Goal: Task Accomplishment & Management: Use online tool/utility

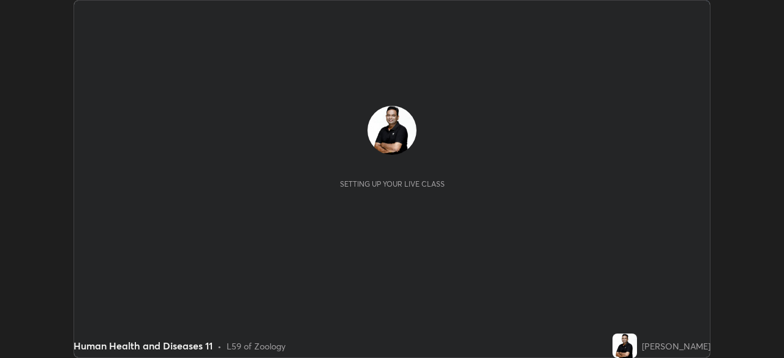
scroll to position [358, 784]
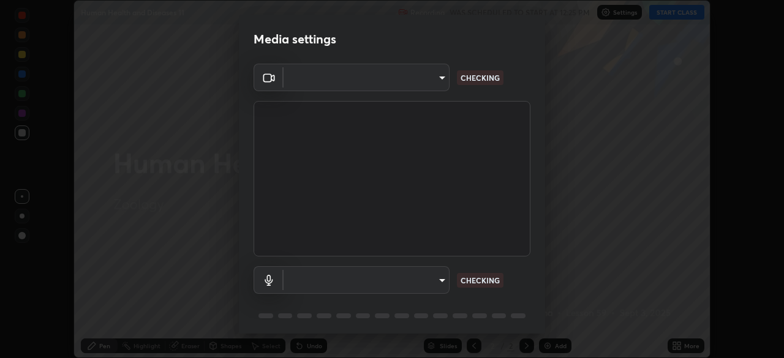
type input "26ea4645ce1167a88714ccf2a1c7b245e82c900ba769eb6e2bf526cec6792837"
click at [434, 276] on body "Erase all Human Health and Diseases 11 Recording WAS SCHEDULED TO START AT 12:2…" at bounding box center [392, 179] width 784 height 358
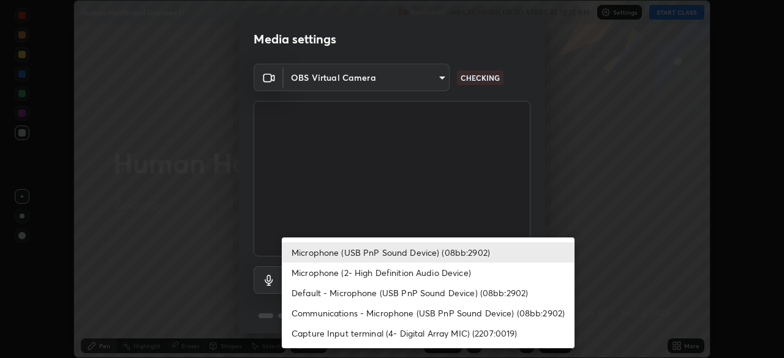
click at [407, 311] on li "Communications - Microphone (USB PnP Sound Device) (08bb:2902)" at bounding box center [428, 313] width 293 height 20
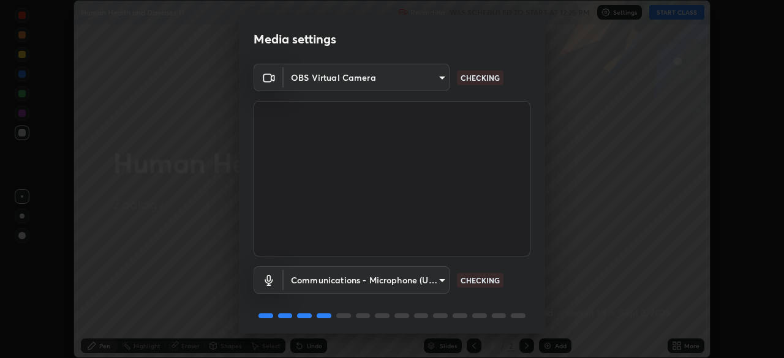
click at [418, 282] on body "Erase all Human Health and Diseases 11 Recording WAS SCHEDULED TO START AT 12:2…" at bounding box center [392, 179] width 784 height 358
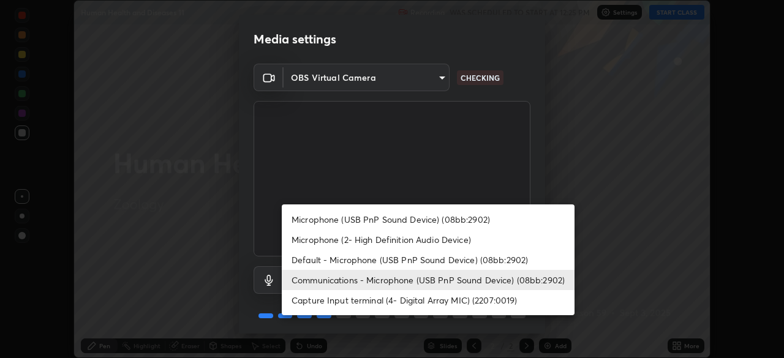
click at [365, 261] on li "Default - Microphone (USB PnP Sound Device) (08bb:2902)" at bounding box center [428, 260] width 293 height 20
type input "default"
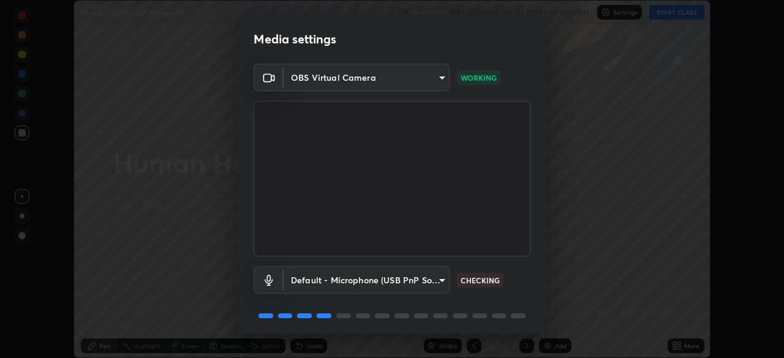
scroll to position [43, 0]
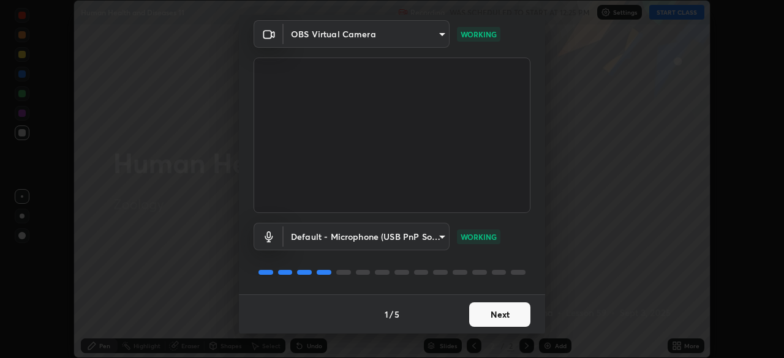
click at [496, 314] on button "Next" at bounding box center [499, 315] width 61 height 25
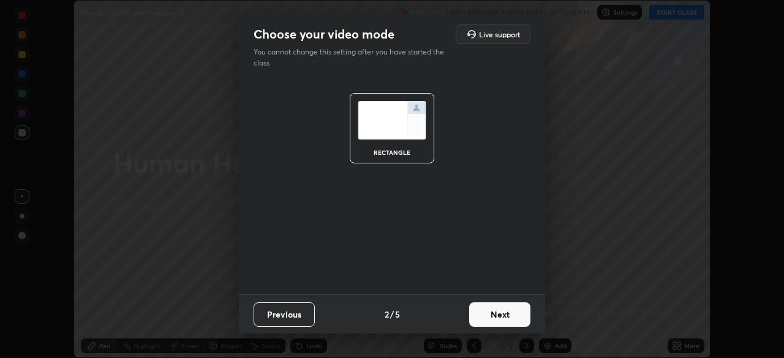
click at [496, 313] on button "Next" at bounding box center [499, 315] width 61 height 25
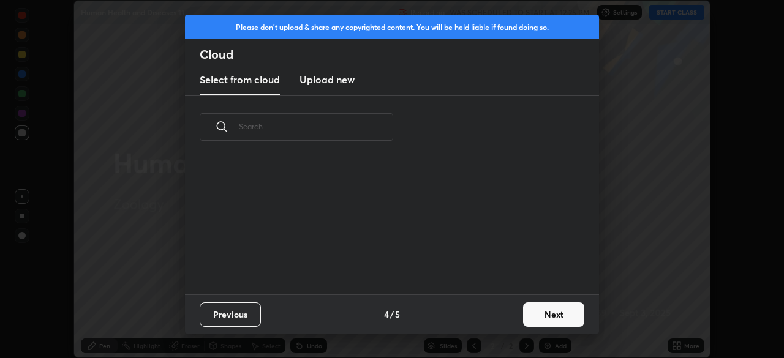
scroll to position [136, 393]
click at [564, 311] on button "Next" at bounding box center [553, 315] width 61 height 25
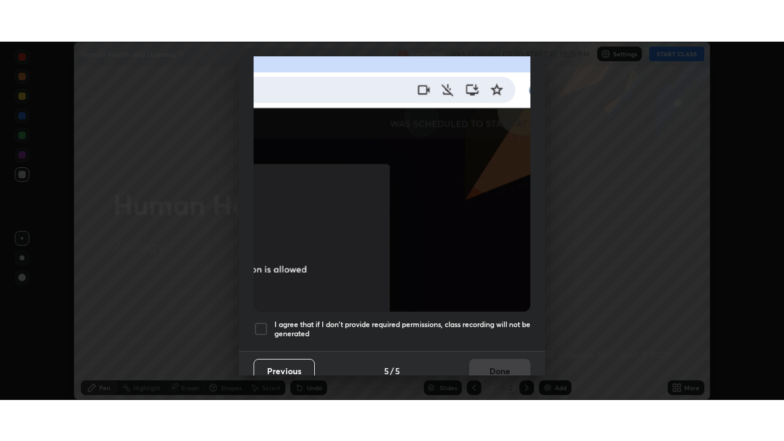
scroll to position [293, 0]
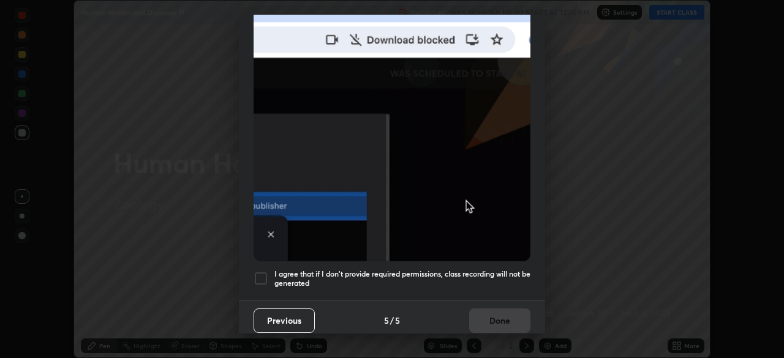
click at [262, 273] on div at bounding box center [261, 278] width 15 height 15
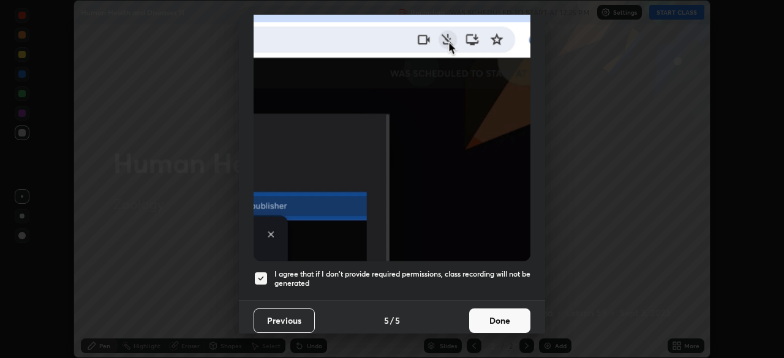
click at [513, 314] on button "Done" at bounding box center [499, 321] width 61 height 25
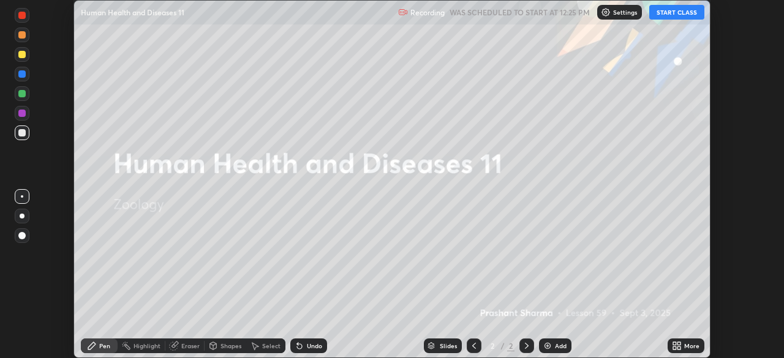
click at [683, 346] on div "More" at bounding box center [686, 346] width 37 height 15
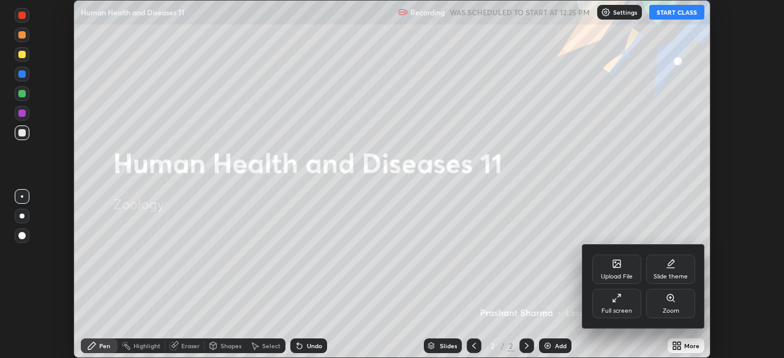
click at [668, 269] on div "Slide theme" at bounding box center [670, 269] width 49 height 29
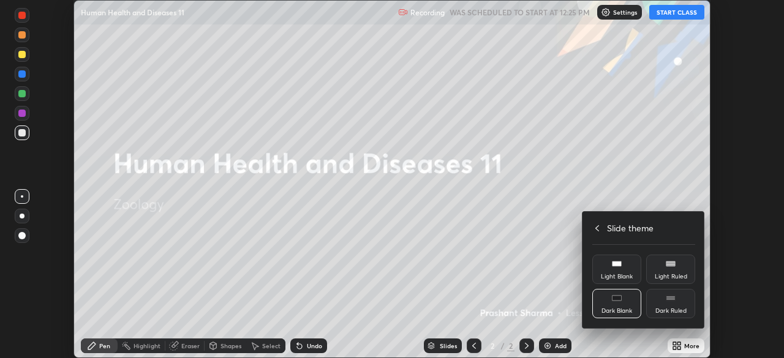
click at [621, 303] on div "Dark Blank" at bounding box center [616, 303] width 49 height 29
click at [621, 228] on h4 "Slide theme" at bounding box center [630, 228] width 47 height 13
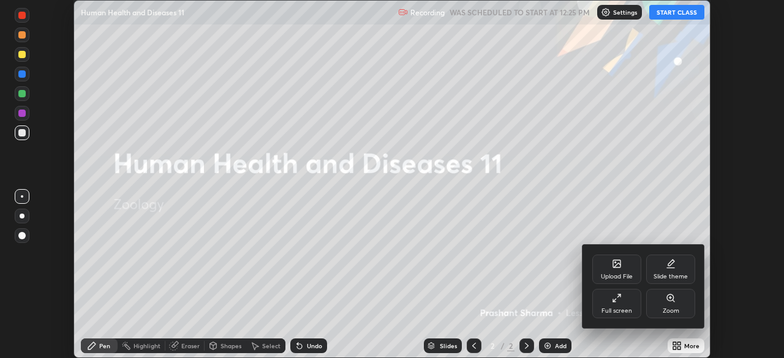
click at [626, 305] on div "Full screen" at bounding box center [616, 303] width 49 height 29
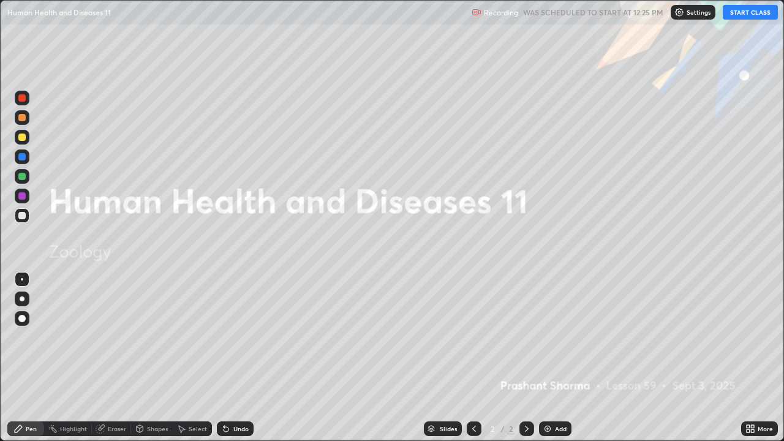
scroll to position [441, 784]
click at [558, 358] on div "Add" at bounding box center [561, 429] width 12 height 6
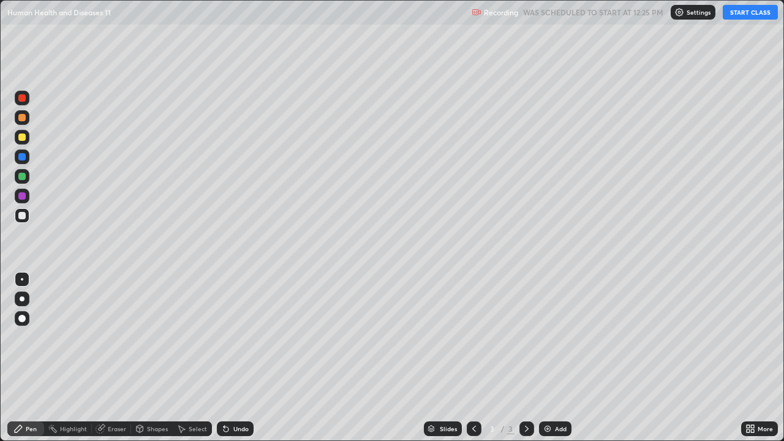
click at [745, 11] on button "START CLASS" at bounding box center [750, 12] width 55 height 15
